Goal: Information Seeking & Learning: Learn about a topic

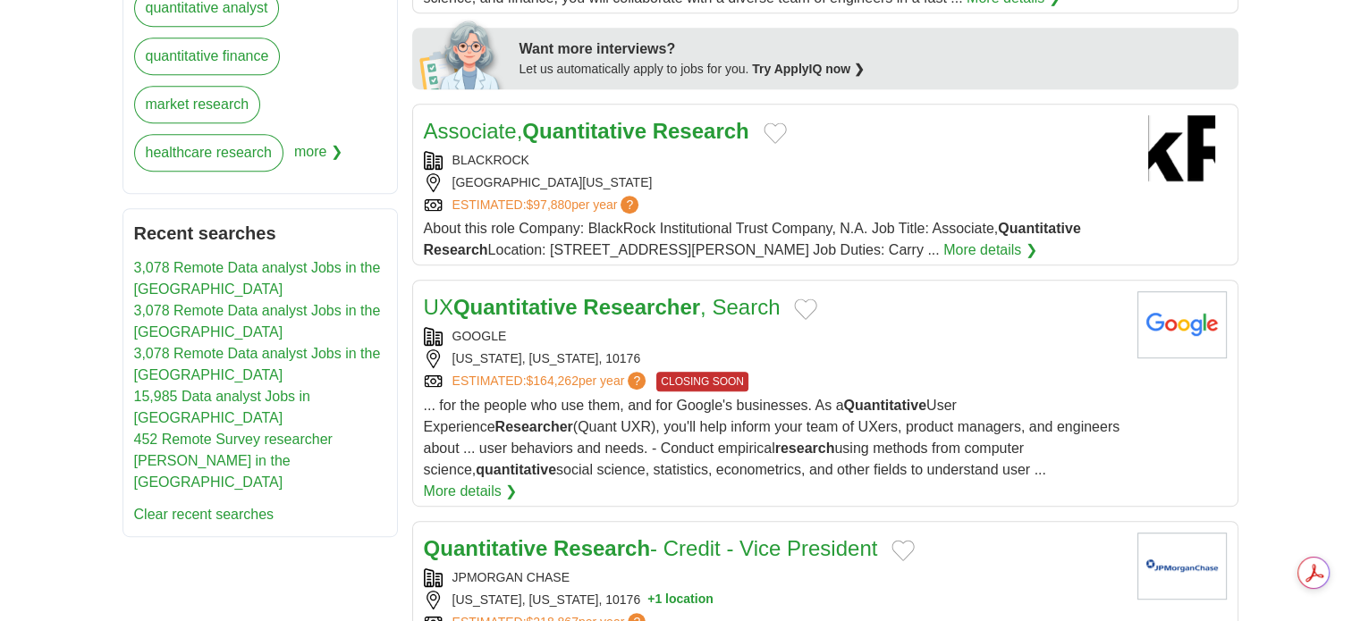
scroll to position [858, 0]
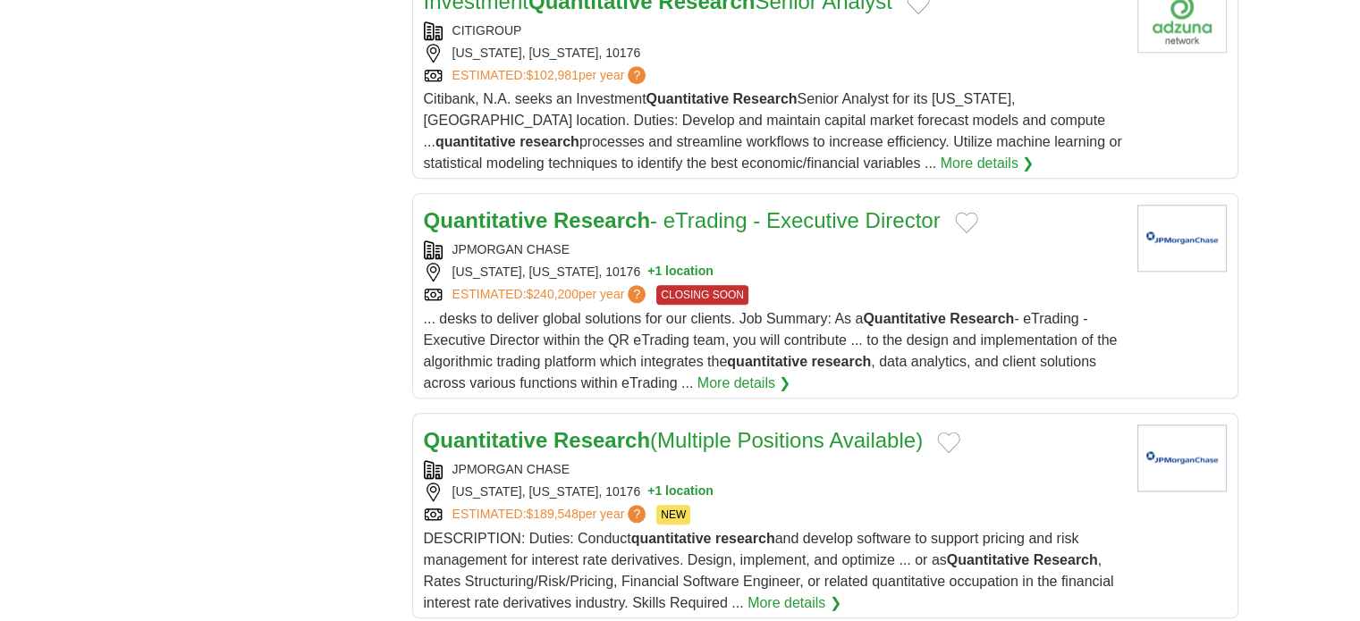
scroll to position [2074, 0]
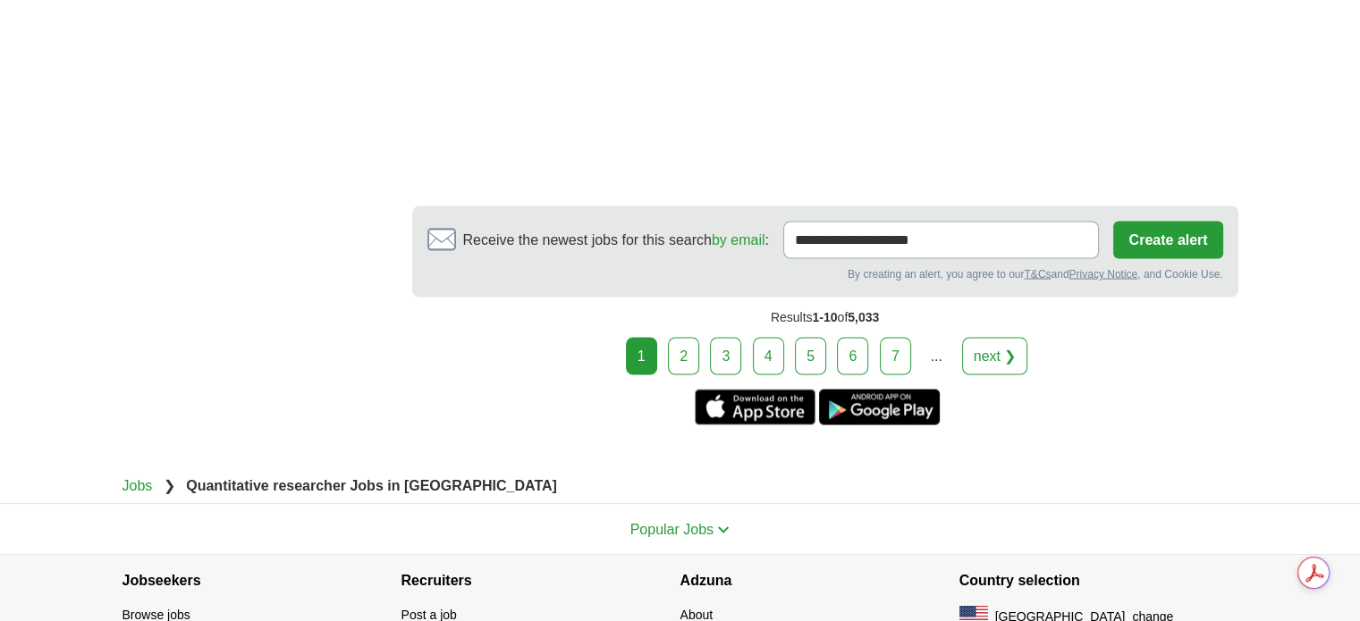
scroll to position [3299, 0]
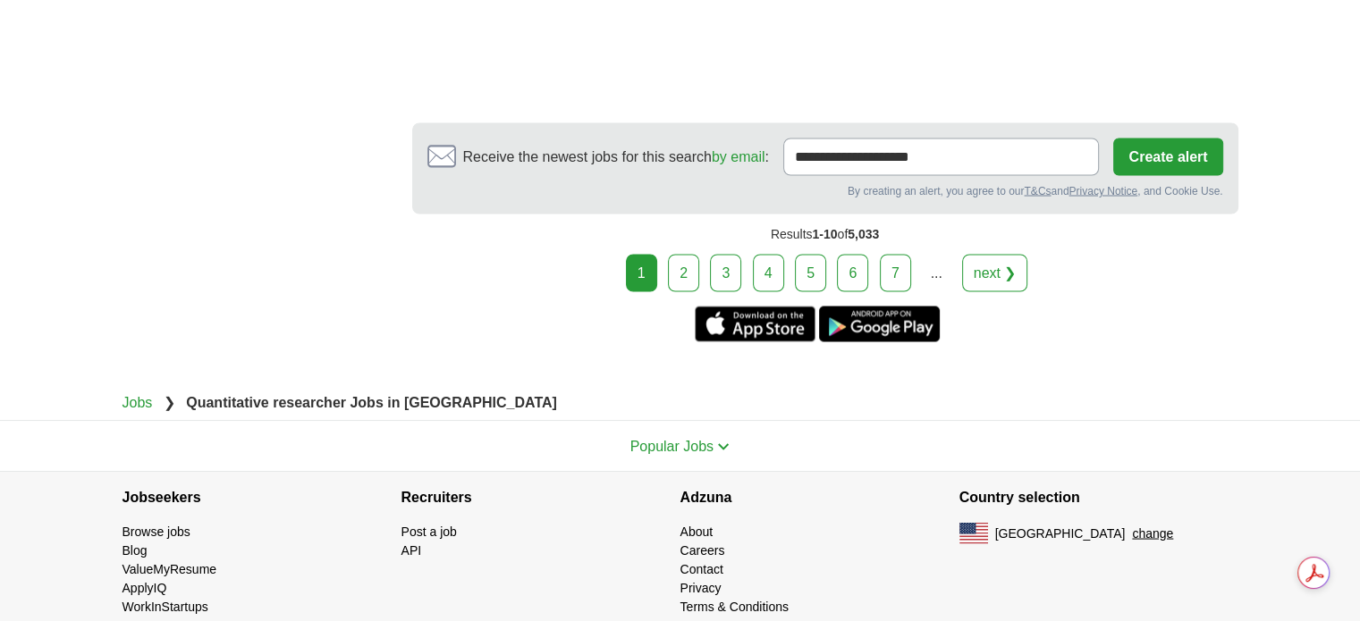
click at [693, 254] on link "2" at bounding box center [683, 273] width 31 height 38
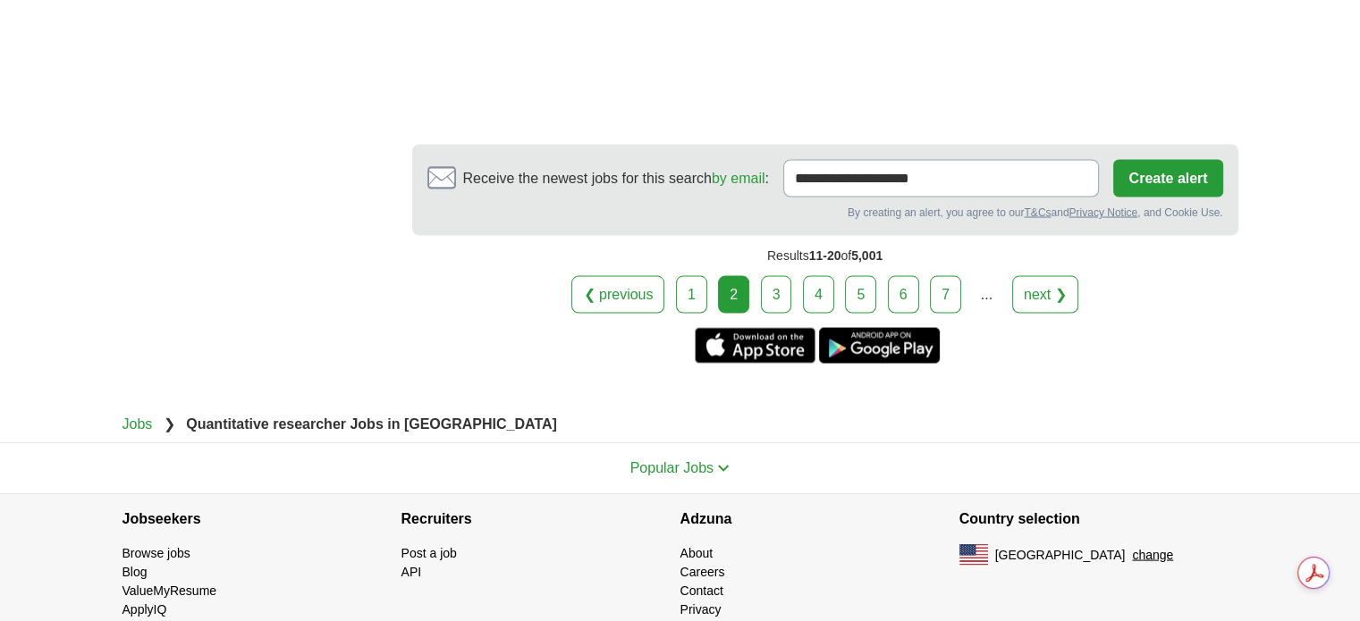
scroll to position [3412, 0]
click at [780, 276] on link "3" at bounding box center [776, 295] width 31 height 38
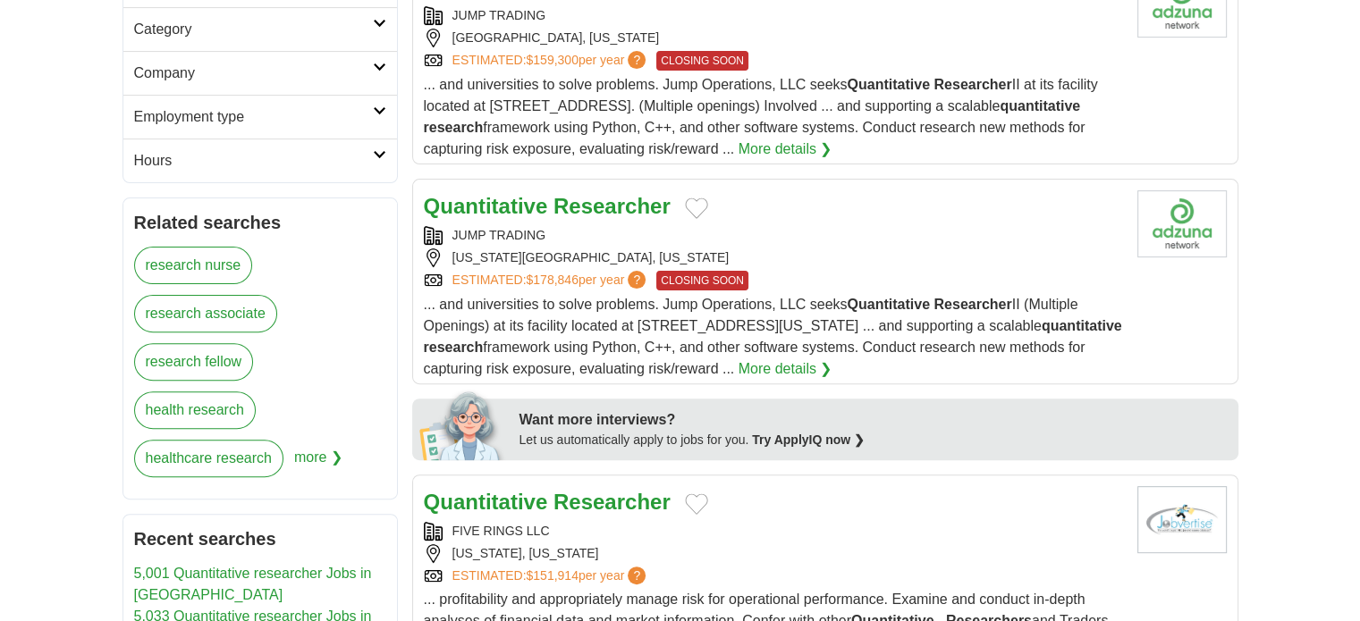
scroll to position [572, 0]
